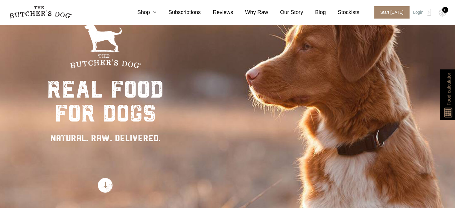
scroll to position [36, 0]
click at [193, 13] on link "Subscriptions" at bounding box center [179, 12] width 44 height 8
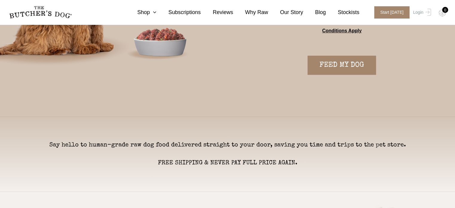
scroll to position [106, 0]
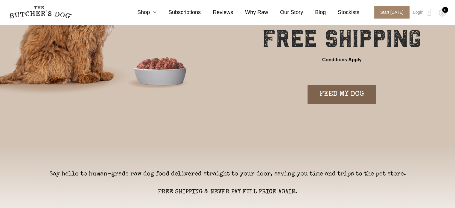
click at [352, 93] on link "FEED MY DOG" at bounding box center [342, 94] width 69 height 19
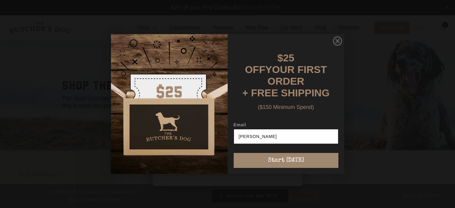
type input "[PERSON_NAME][EMAIL_ADDRESS][DOMAIN_NAME]"
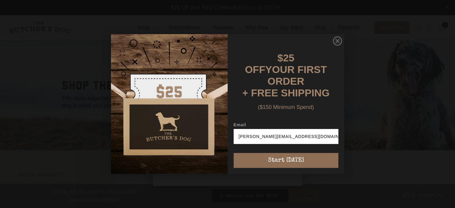
click at [268, 159] on button "Start [DATE]" at bounding box center [286, 160] width 105 height 15
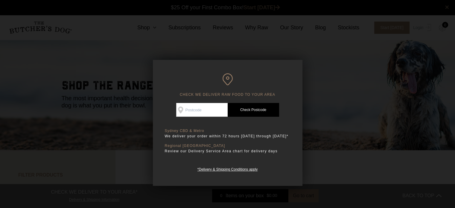
click at [208, 111] on input "Check Availability At" at bounding box center [201, 110] width 51 height 14
type input "2152"
click at [245, 109] on link "Check Postcode" at bounding box center [253, 110] width 51 height 14
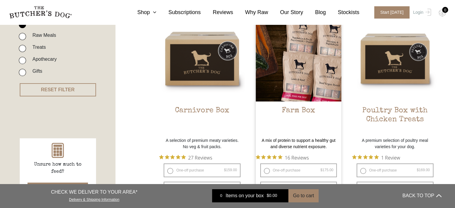
scroll to position [164, 0]
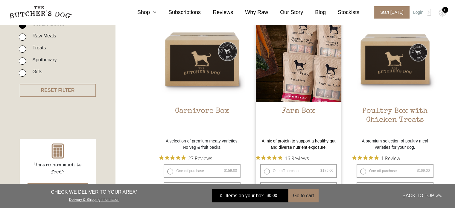
click at [280, 68] on img at bounding box center [299, 59] width 86 height 86
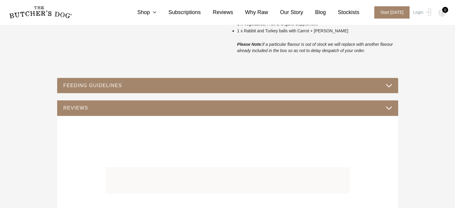
scroll to position [338, 0]
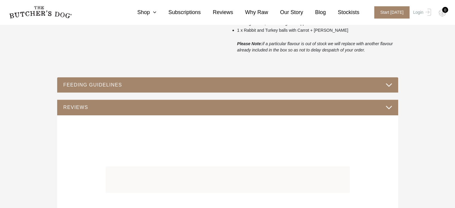
drag, startPoint x: 231, startPoint y: 92, endPoint x: 226, endPoint y: 88, distance: 7.0
click at [226, 88] on div "FEEDING GUIDELINES" at bounding box center [227, 85] width 341 height 16
click at [226, 88] on button "FEEDING GUIDELINES" at bounding box center [227, 85] width 329 height 8
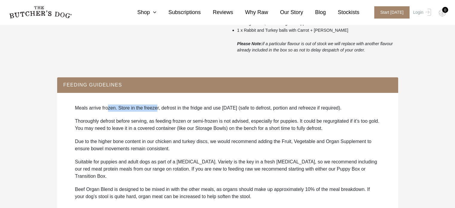
drag, startPoint x: 107, startPoint y: 107, endPoint x: 156, endPoint y: 112, distance: 48.7
click at [156, 112] on div "Meals arrive frozen. Store in the freezer, defrost in the fridge and use [DATE]…" at bounding box center [227, 155] width 329 height 114
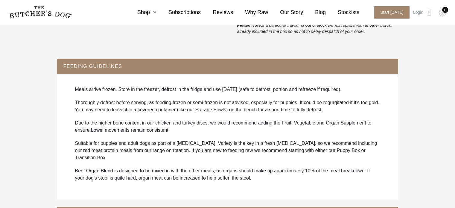
scroll to position [357, 0]
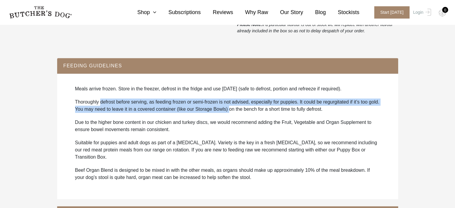
drag, startPoint x: 100, startPoint y: 101, endPoint x: 238, endPoint y: 109, distance: 138.2
click at [238, 109] on p "Thoroughly defrost before serving, as feeding frozen or semi-frozen is not advi…" at bounding box center [227, 105] width 305 height 14
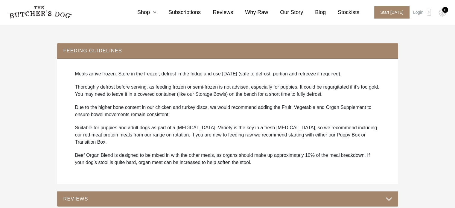
scroll to position [373, 0]
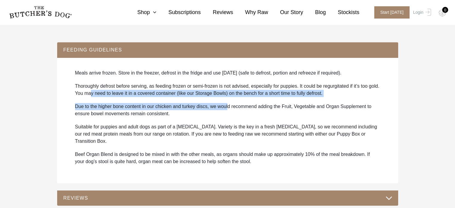
drag, startPoint x: 103, startPoint y: 94, endPoint x: 227, endPoint y: 101, distance: 124.4
click at [227, 101] on div "Meals arrive frozen. Store in the freezer, defrost in the fridge and use [DATE]…" at bounding box center [227, 120] width 329 height 114
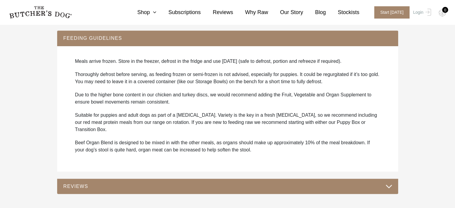
scroll to position [385, 0]
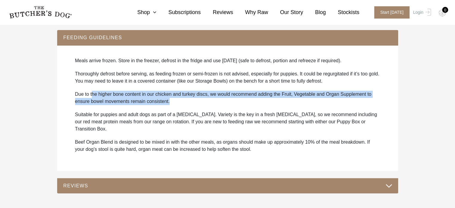
drag, startPoint x: 93, startPoint y: 93, endPoint x: 229, endPoint y: 104, distance: 136.0
click at [229, 104] on p "Due to the higher bone content in our chicken and turkey discs, we would recomm…" at bounding box center [227, 98] width 305 height 14
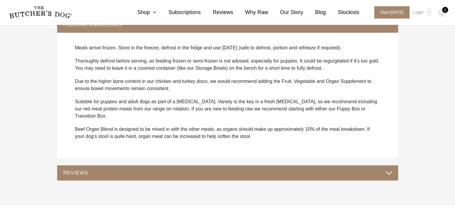
scroll to position [399, 0]
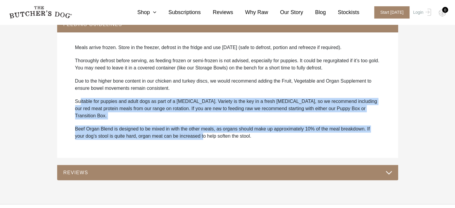
drag, startPoint x: 80, startPoint y: 101, endPoint x: 192, endPoint y: 127, distance: 114.9
click at [192, 127] on div "Meals arrive frozen. Store in the freezer, defrost in the fridge and use [DATE]…" at bounding box center [227, 95] width 329 height 114
click at [192, 127] on p "Beef Organ Blend is designed to be mixed in with the other meals, as organs sho…" at bounding box center [227, 132] width 305 height 14
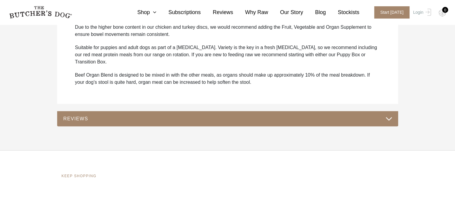
scroll to position [452, 0]
drag, startPoint x: 179, startPoint y: 102, endPoint x: 175, endPoint y: 109, distance: 8.6
click at [175, 109] on div "FEEDING GUIDELINES Meals arrive frozen. Store in the freezer, defrost in the fr…" at bounding box center [227, 44] width 341 height 163
click at [175, 115] on button "REVIEWS" at bounding box center [227, 119] width 329 height 8
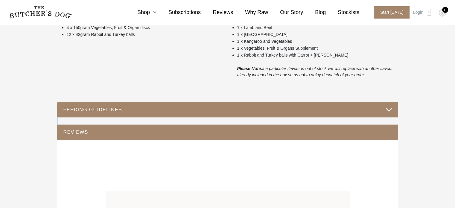
scroll to position [314, 0]
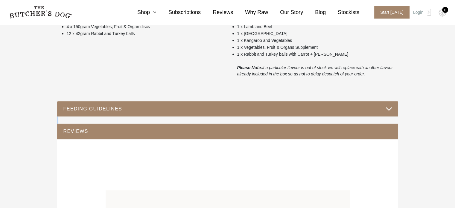
click at [156, 111] on button "FEEDING GUIDELINES" at bounding box center [227, 109] width 329 height 8
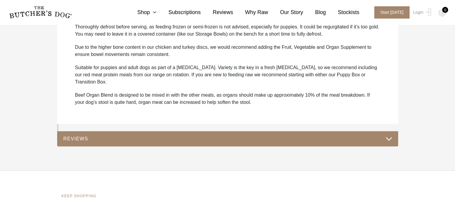
scroll to position [432, 0]
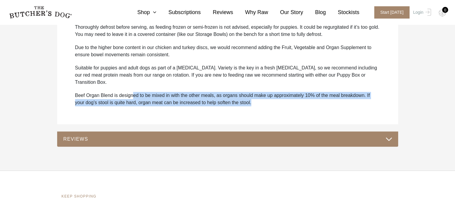
drag, startPoint x: 133, startPoint y: 87, endPoint x: 275, endPoint y: 98, distance: 142.6
click at [275, 98] on p "Beef Organ Blend is designed to be mixed in with the other meals, as organs sho…" at bounding box center [227, 99] width 305 height 14
drag, startPoint x: 275, startPoint y: 89, endPoint x: 281, endPoint y: 98, distance: 11.5
click at [281, 98] on p "Beef Organ Blend is designed to be mixed in with the other meals, as organs sho…" at bounding box center [227, 99] width 305 height 14
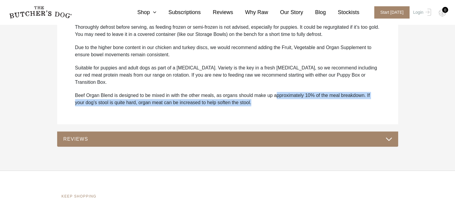
click at [281, 98] on p "Beef Organ Blend is designed to be mixed in with the other meals, as organs sho…" at bounding box center [227, 99] width 305 height 14
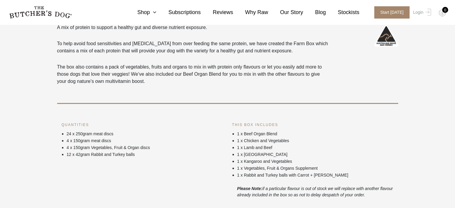
scroll to position [198, 0]
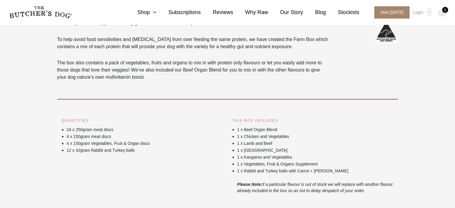
click at [237, 67] on p "The box also contains a pack of vegetables, fruits and organs to mix in with pr…" at bounding box center [193, 70] width 273 height 22
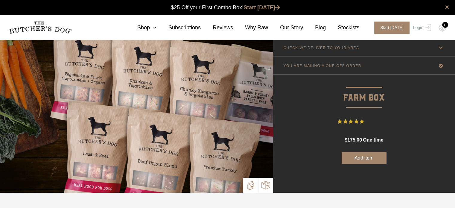
scroll to position [0, 0]
